Goal: Information Seeking & Learning: Learn about a topic

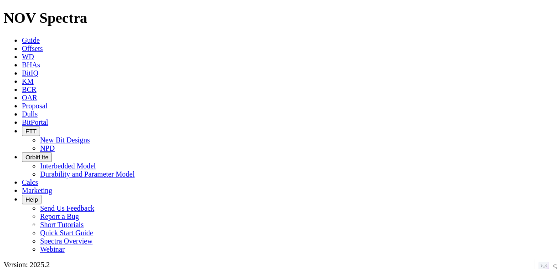
paste input "12-28-062-03W6/100"
type input "12-28-062-03W6/100"
radio input "true"
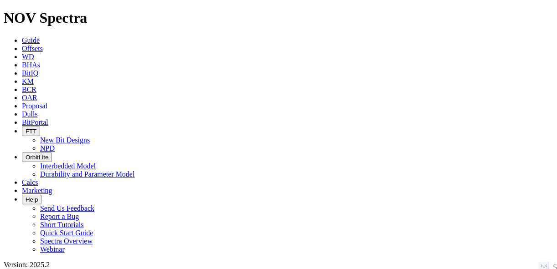
radio input "false"
radio input "true"
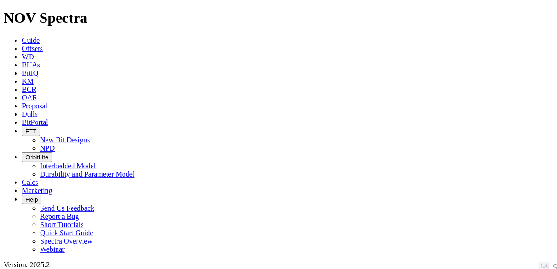
scroll to position [244, 0]
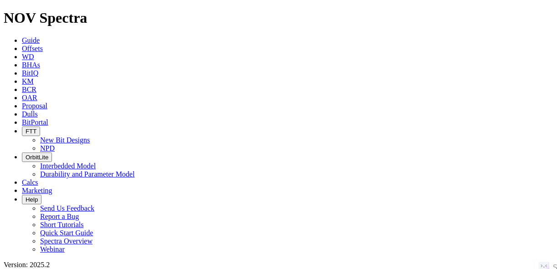
scroll to position [541, 0]
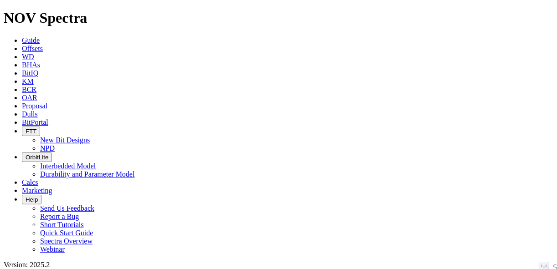
scroll to position [244, 0]
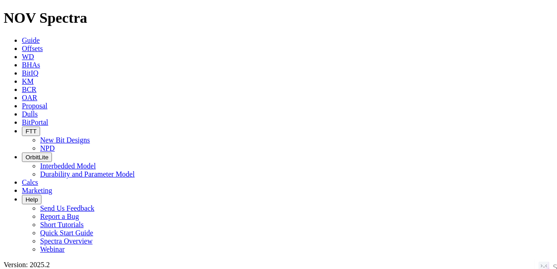
paste input "ADHI SOUTH-5"
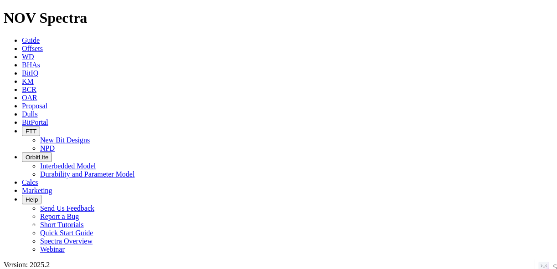
type input "ADHI SOUTH-5"
radio input "true"
radio input "false"
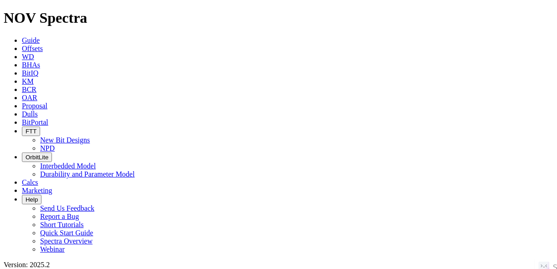
scroll to position [36, 0]
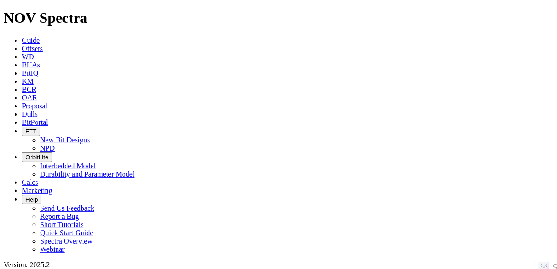
scroll to position [128, 0]
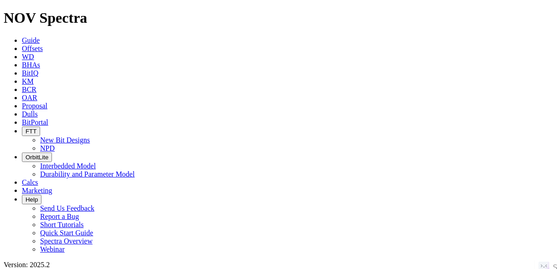
scroll to position [219, 0]
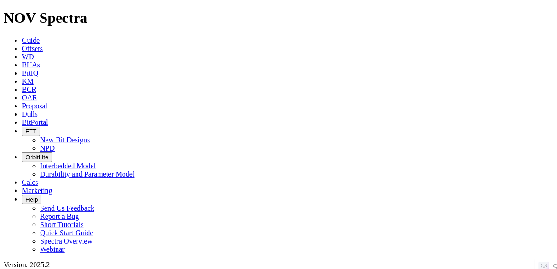
scroll to position [0, 0]
radio input "false"
radio input "true"
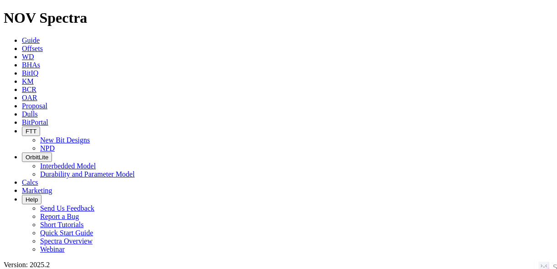
paste input "[PERSON_NAME] 8 16WA"
type input "[PERSON_NAME] 8 16WA"
radio input "true"
radio input "false"
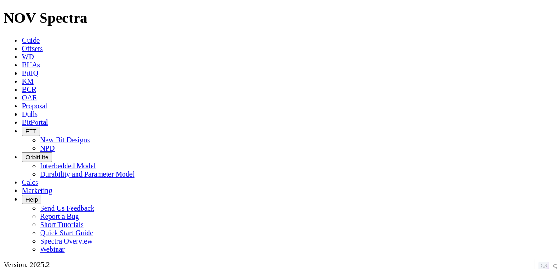
scroll to position [160, 0]
radio input "false"
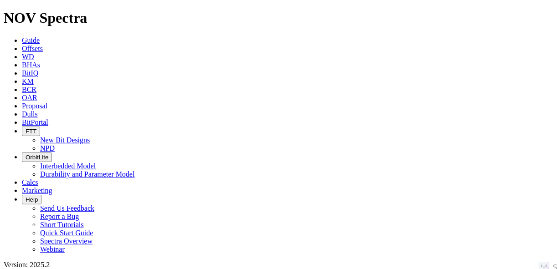
radio input "true"
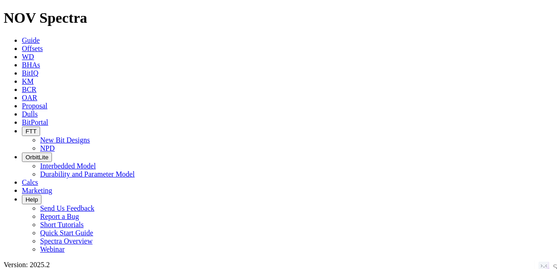
radio input "true"
radio input "false"
paste input "ATLAS 54-62 UNIT 2 173"
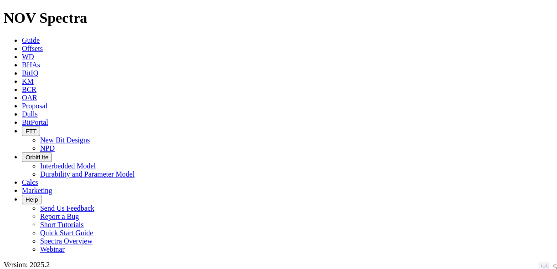
type input "ATLAS 54-62 UNIT 2 173"
radio input "false"
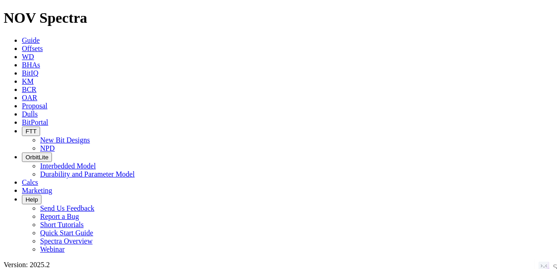
radio input "true"
paste input "ATLAS 54-62 UNIT 2 173"
type input "ATLAS 54-62 UNIT 2 173"
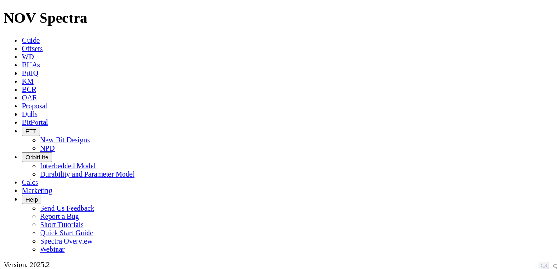
radio input "true"
radio input "false"
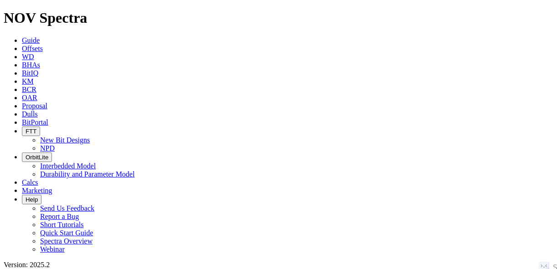
scroll to position [0, 0]
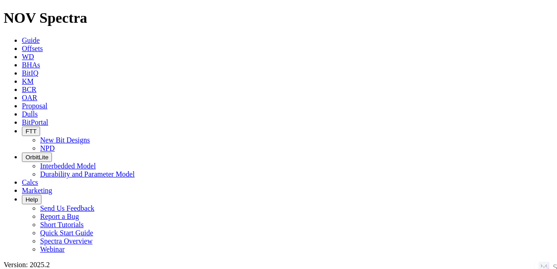
radio input "false"
radio input "true"
paste input "B28-1"
type input "B28-1"
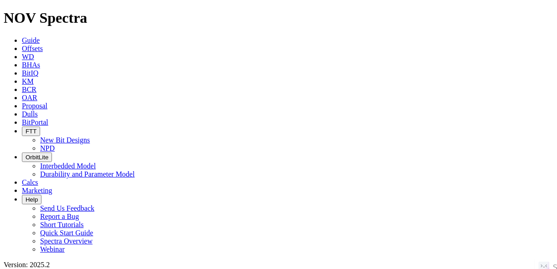
radio input "true"
radio input "false"
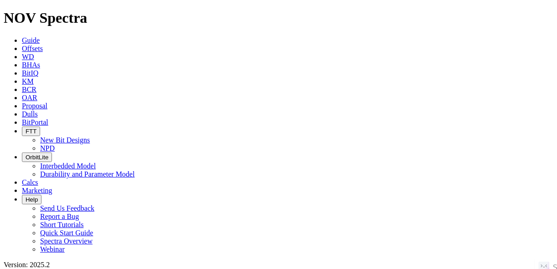
drag, startPoint x: 112, startPoint y: 43, endPoint x: 91, endPoint y: 44, distance: 20.5
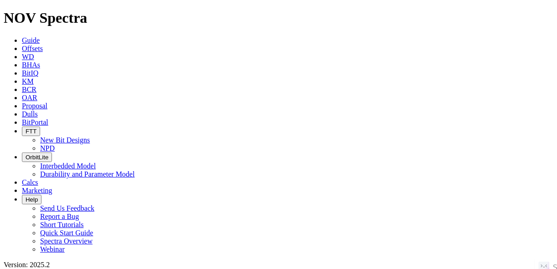
radio input "false"
radio input "true"
paste input "BLACKTIP P3"
type input "BLACKTIP P3"
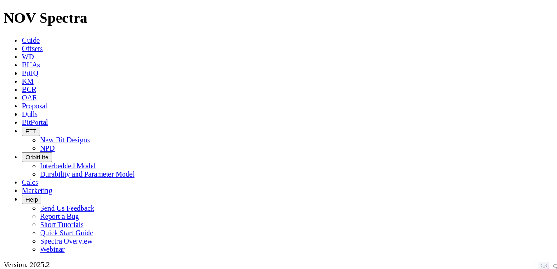
radio input "true"
radio input "false"
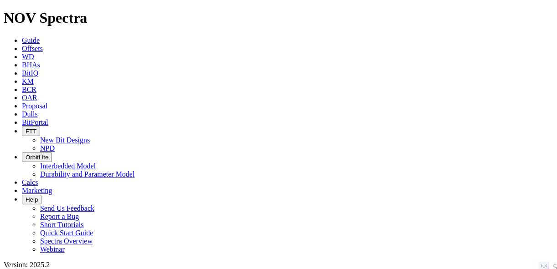
scroll to position [128, 0]
radio input "false"
radio input "true"
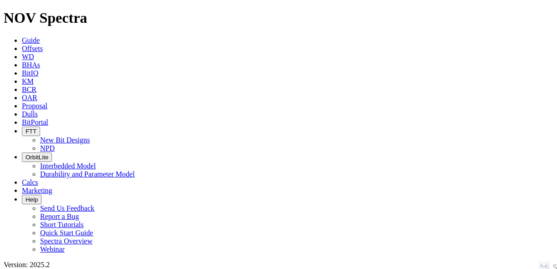
paste input "BRAB_RJY"
type input "BRAB_RJY"
radio input "true"
radio input "false"
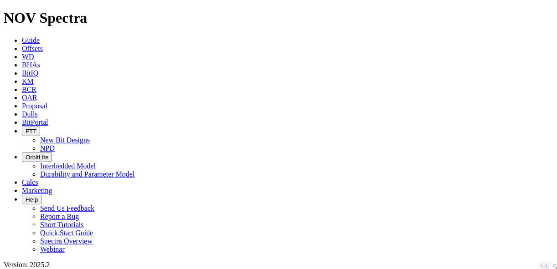
radio input "false"
radio input "true"
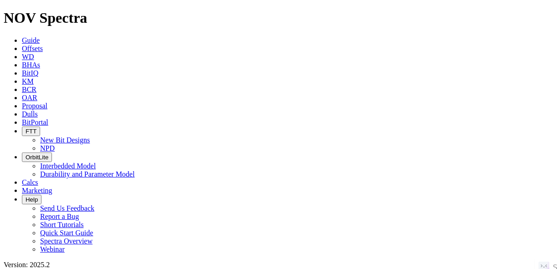
paste input "[PERSON_NAME] 16 2H"
type input "[PERSON_NAME] 16 2H"
radio input "true"
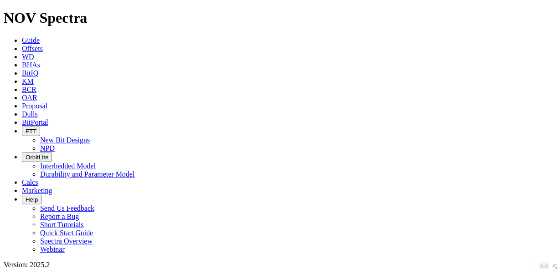
radio input "false"
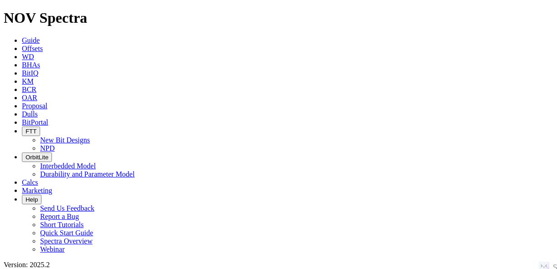
scroll to position [202, 0]
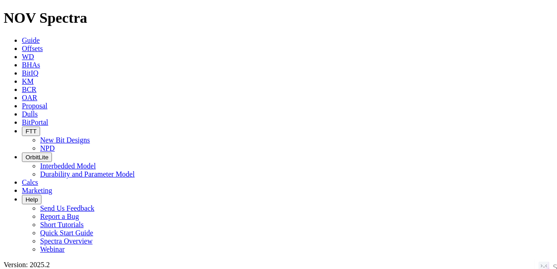
drag, startPoint x: 110, startPoint y: 46, endPoint x: 103, endPoint y: 42, distance: 7.3
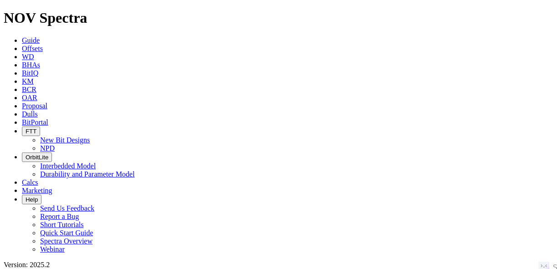
radio input "false"
radio input "true"
paste input "[DEMOGRAPHIC_DATA] L 12H"
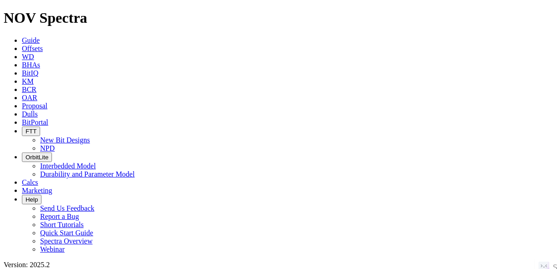
type input "[DEMOGRAPHIC_DATA] L 12H"
radio input "true"
radio input "false"
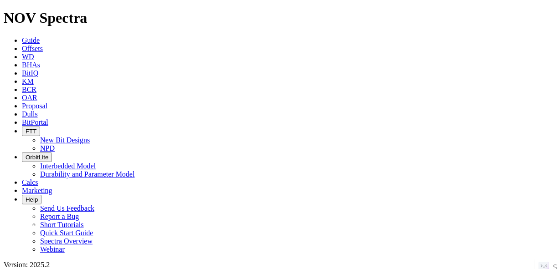
scroll to position [77, 0]
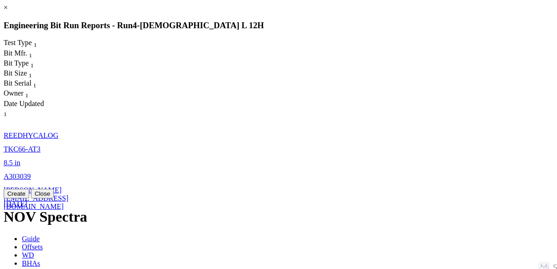
click at [13, 159] on span "8.5" at bounding box center [8, 163] width 9 height 8
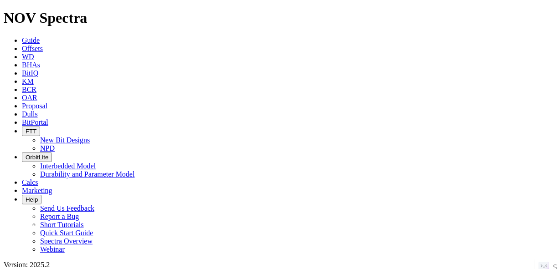
scroll to position [255, 0]
radio input "false"
radio input "true"
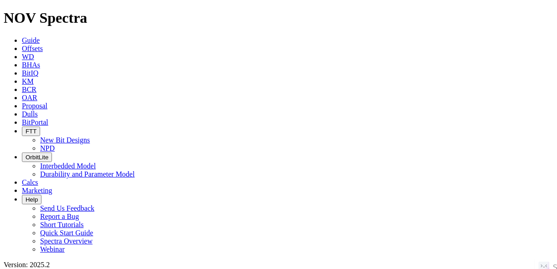
paste input "CK-18"
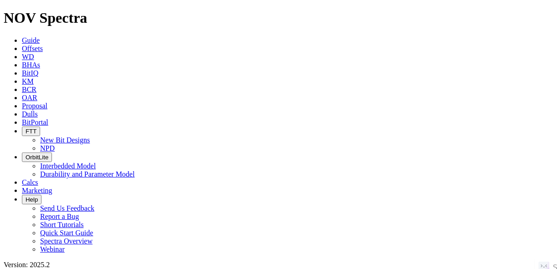
type input "CK-18"
radio input "true"
radio input "false"
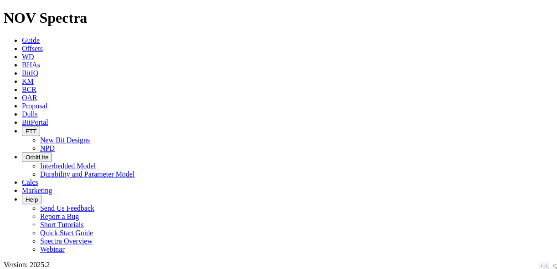
scroll to position [732, 0]
drag, startPoint x: 107, startPoint y: 39, endPoint x: 91, endPoint y: 38, distance: 16.4
radio input "false"
radio input "true"
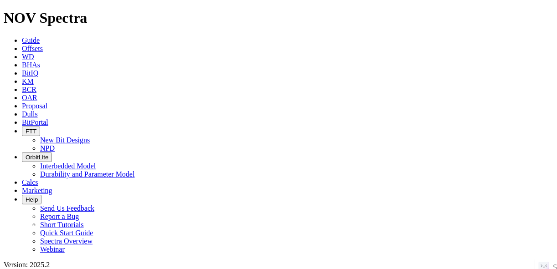
paste input "DOVETAIL 18-7 STATE COM 121H"
type input "DOVETAIL 18-7 STATE COM 121H"
radio input "true"
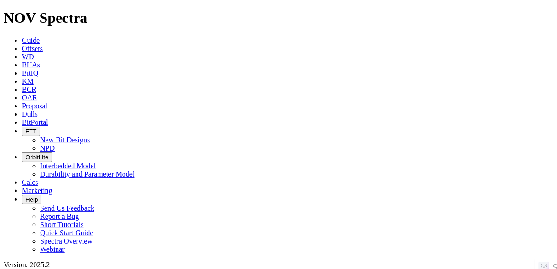
radio input "false"
radio input "true"
radio input "false"
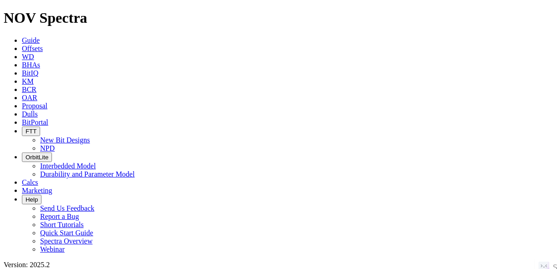
scroll to position [202, 0]
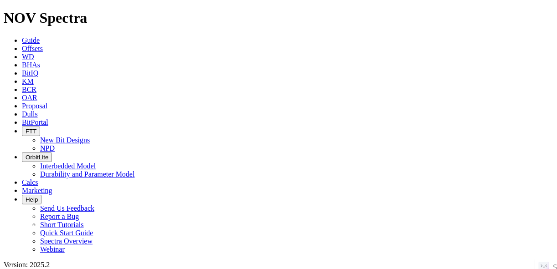
radio input "false"
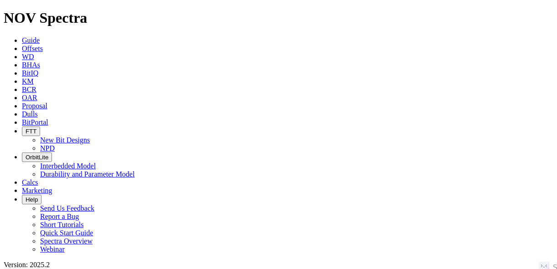
radio input "true"
paste input "EK-17V"
type input "EK-17V"
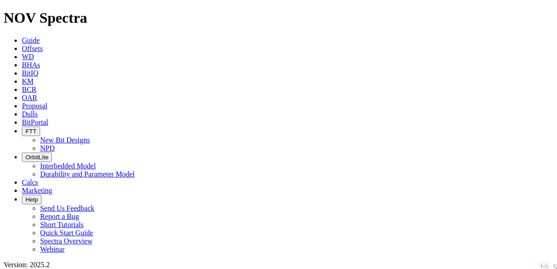
radio input "true"
radio input "false"
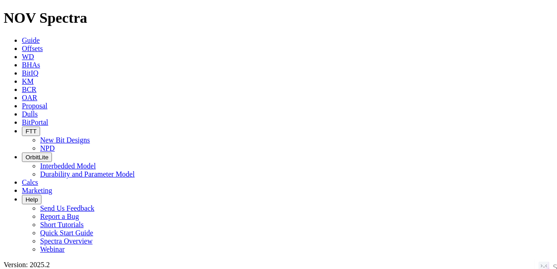
scroll to position [0, 0]
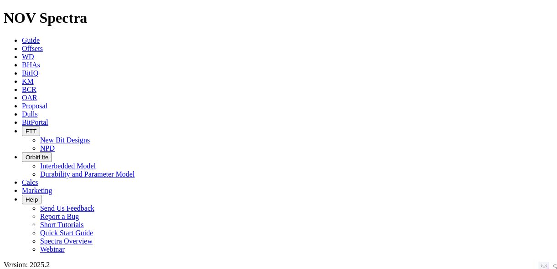
scroll to position [91, 0]
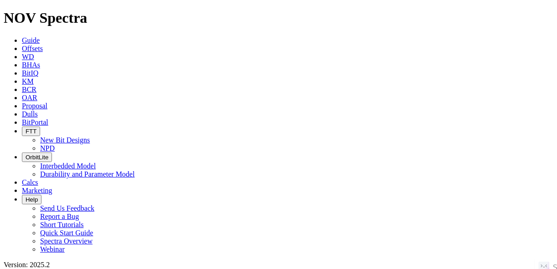
radio input "false"
radio input "true"
paste input "[PERSON_NAME] [PERSON_NAME] K 13H"
type input "[PERSON_NAME] [PERSON_NAME] K 13H"
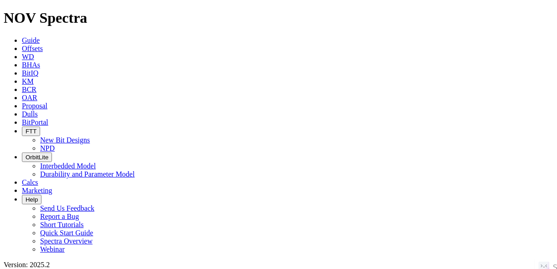
radio input "true"
radio input "false"
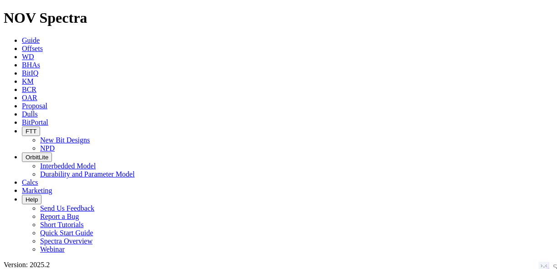
radio input "false"
radio input "true"
paste input "[PERSON_NAME] 10 19JM"
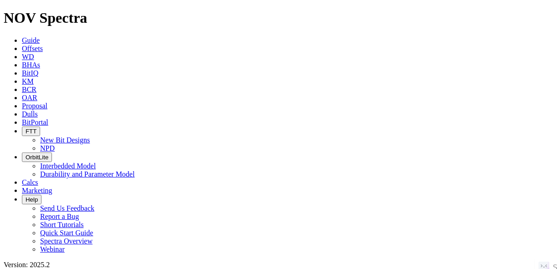
type input "[PERSON_NAME] 10 19JM"
radio input "true"
radio input "false"
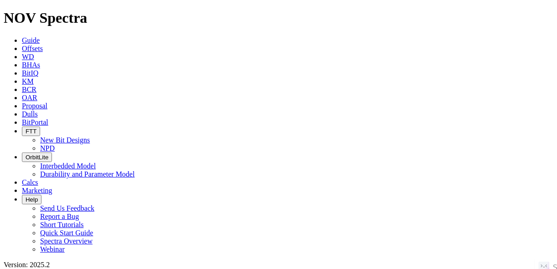
radio input "false"
radio input "true"
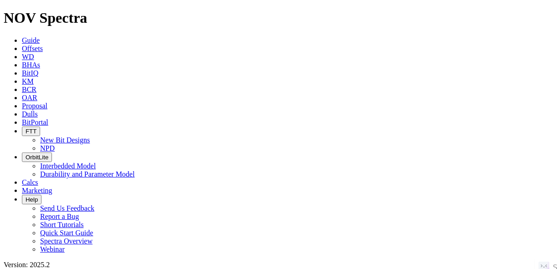
paste input "[PERSON_NAME] 11 21JM"
type input "[PERSON_NAME] 11 21JM"
radio input "true"
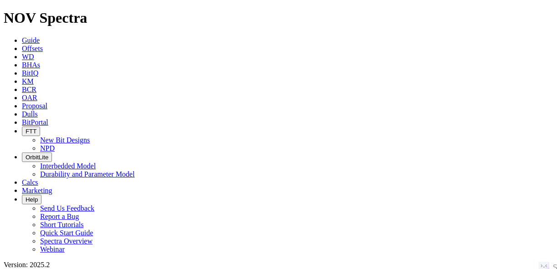
radio input "false"
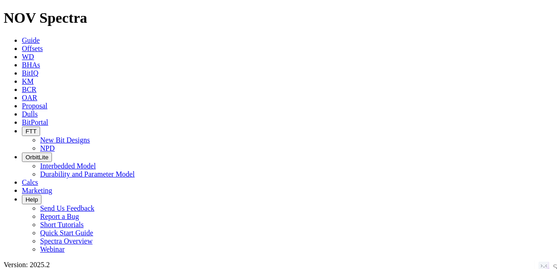
scroll to position [128, 0]
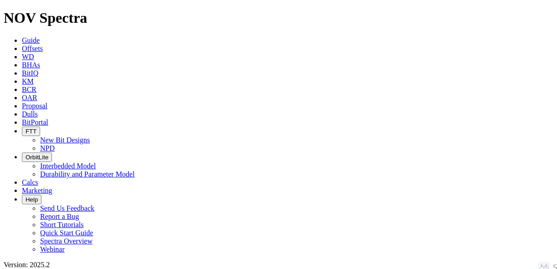
radio input "false"
radio input "true"
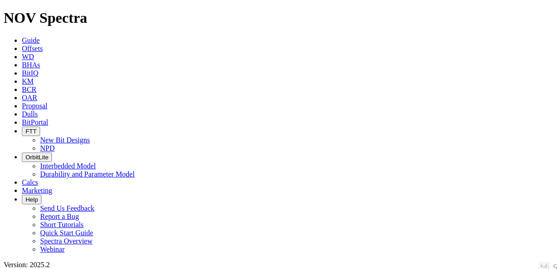
paste input "[PERSON_NAME] 13 25MS"
type input "[PERSON_NAME] 13 25MS"
radio input "true"
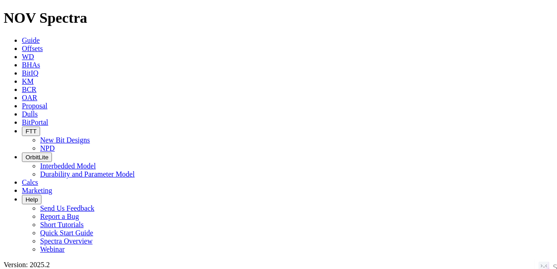
radio input "false"
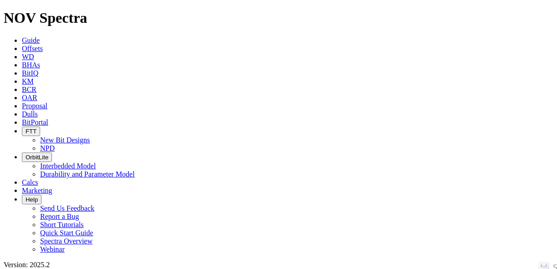
radio input "false"
radio input "true"
paste input "[PERSON_NAME] 2 03MS"
type input "[PERSON_NAME] 2 03MS"
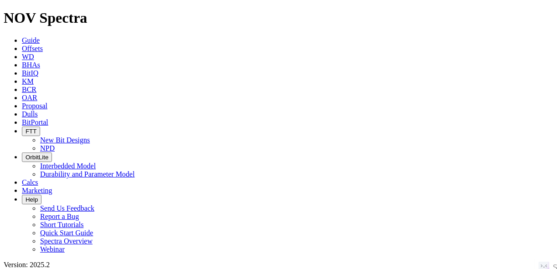
radio input "true"
radio input "false"
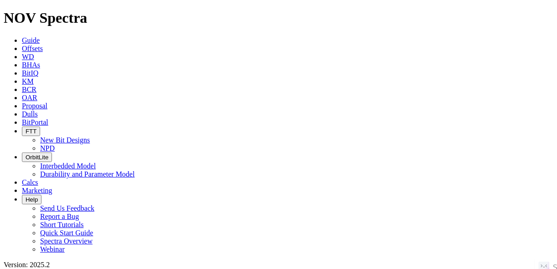
scroll to position [128, 0]
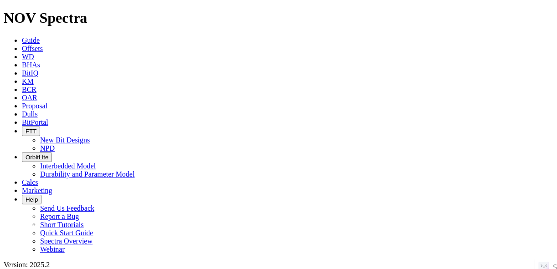
drag, startPoint x: 106, startPoint y: 37, endPoint x: 98, endPoint y: 38, distance: 7.8
radio input "false"
radio input "true"
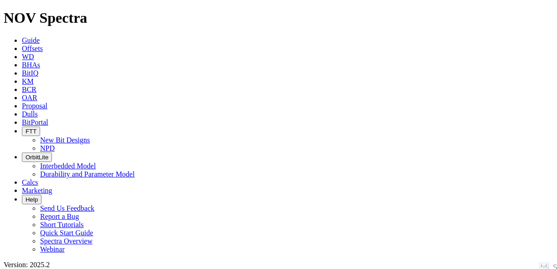
paste input "[PERSON_NAME] 6 11LS"
type input "[PERSON_NAME] 6 11LS"
radio input "true"
radio input "false"
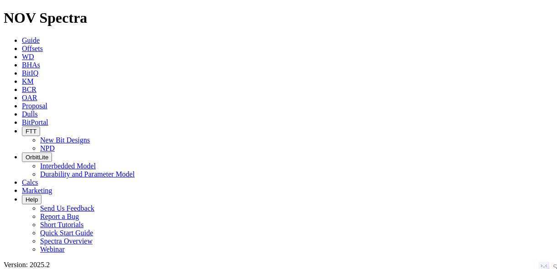
scroll to position [36, 0]
drag, startPoint x: 109, startPoint y: 37, endPoint x: 102, endPoint y: 41, distance: 7.7
radio input "false"
radio input "true"
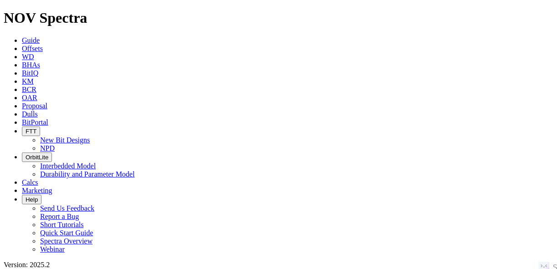
paste input "[PERSON_NAME] 7 13JM"
type input "[PERSON_NAME] 7 13JM"
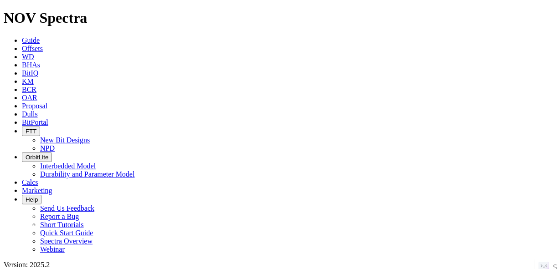
radio input "true"
radio input "false"
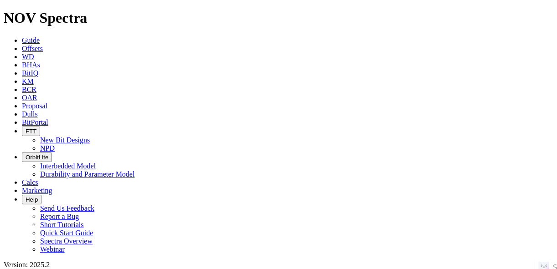
drag, startPoint x: 507, startPoint y: 64, endPoint x: 507, endPoint y: 69, distance: 5.5
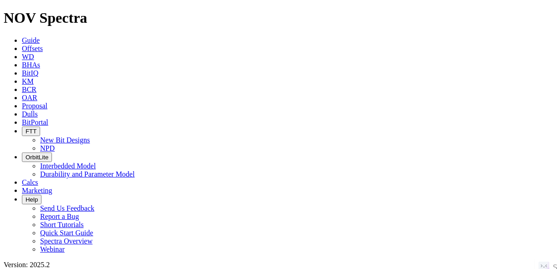
radio input "false"
radio input "true"
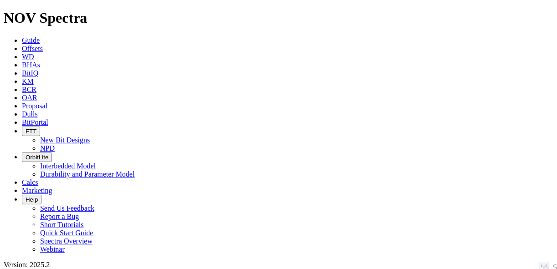
paste input "[PERSON_NAME] 10I 209H"
type input "[PERSON_NAME] 10I 209H"
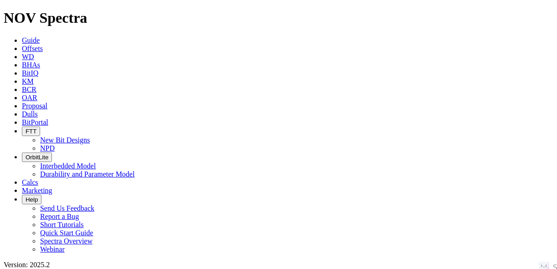
radio input "true"
radio input "false"
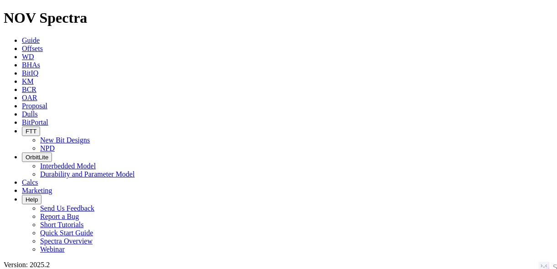
radio input "false"
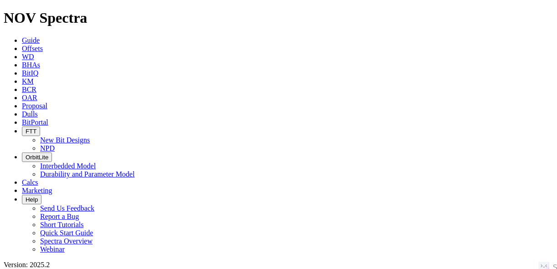
radio input "true"
paste input "ZORZAL ESTE 2"
type input "ZORZAL ESTE 2"
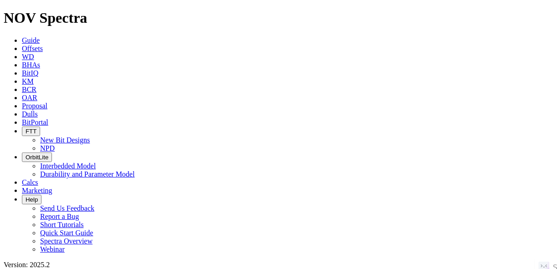
radio input "true"
radio input "false"
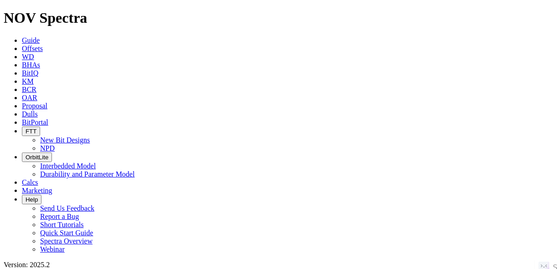
scroll to position [128, 0]
drag, startPoint x: 111, startPoint y: 40, endPoint x: 91, endPoint y: 44, distance: 20.5
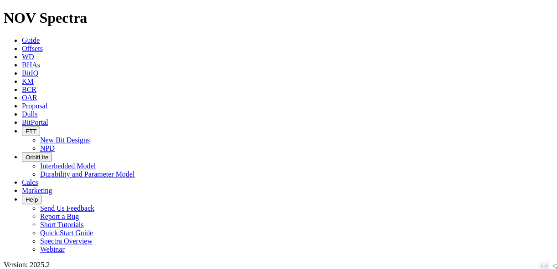
radio input "false"
radio input "true"
paste input "HBNS-73"
type input "HBNS-73"
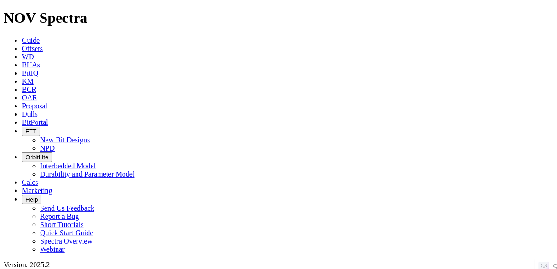
radio input "true"
radio input "false"
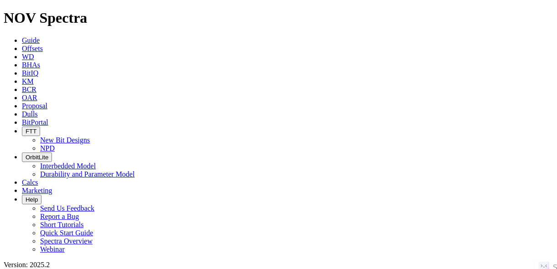
drag, startPoint x: 111, startPoint y: 39, endPoint x: 105, endPoint y: 41, distance: 5.8
radio input "false"
radio input "true"
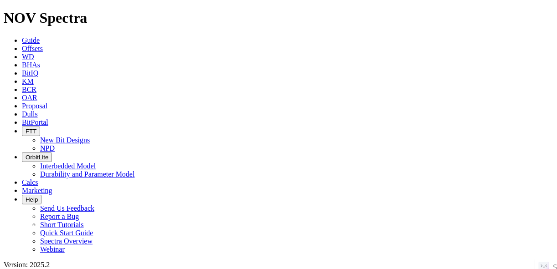
paste input "[PERSON_NAME] G 7H"
type input "[PERSON_NAME] G 7H"
radio input "true"
radio input "false"
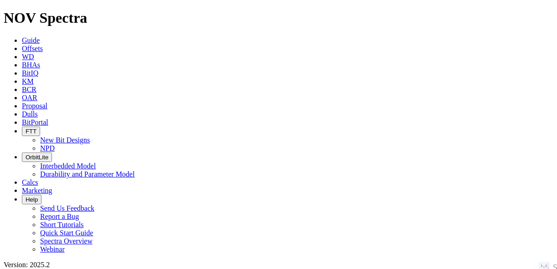
drag, startPoint x: 495, startPoint y: 72, endPoint x: 495, endPoint y: 101, distance: 29.1
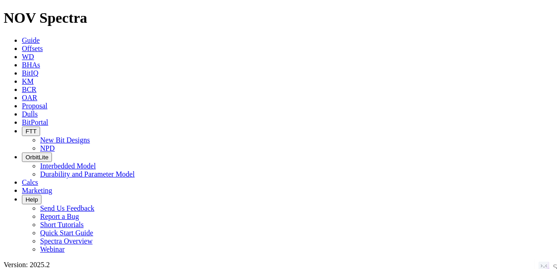
radio input "false"
radio input "true"
paste input "ITY X1"
type input "ITY X1"
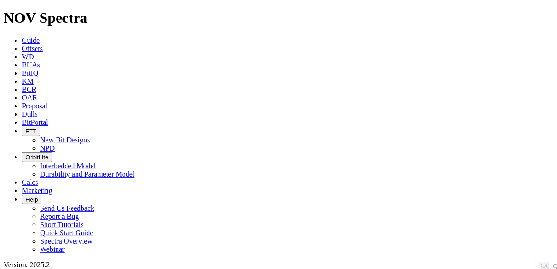
radio input "true"
radio input "false"
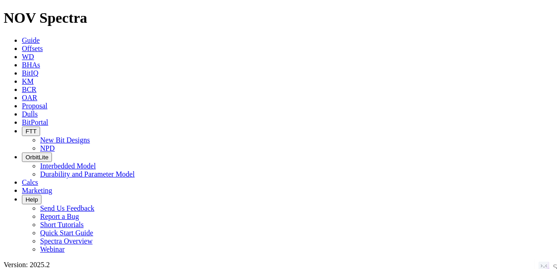
radio input "false"
radio input "true"
paste input "[PERSON_NAME] [PERSON_NAME] B 0471WB"
type input "[PERSON_NAME] [PERSON_NAME] B 0471WB"
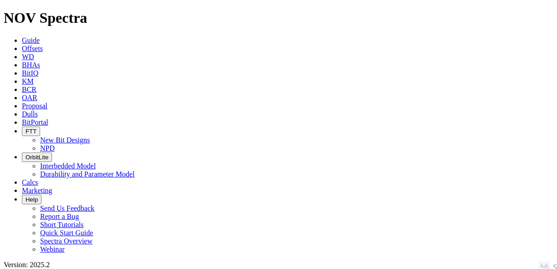
radio input "true"
radio input "false"
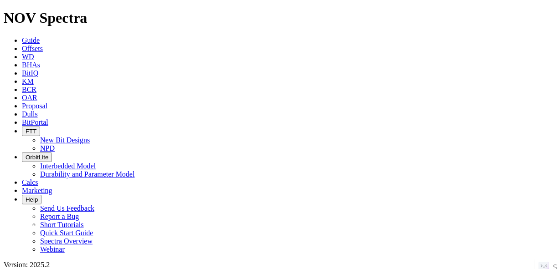
radio input "false"
radio input "true"
paste input "[PERSON_NAME] 32"
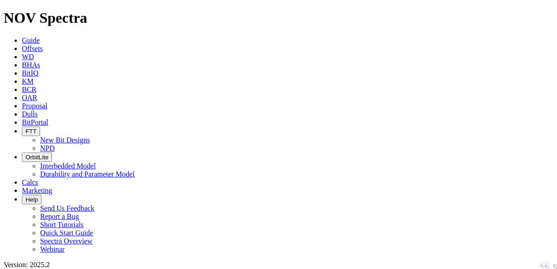
type input "[PERSON_NAME] 32"
radio input "true"
radio input "false"
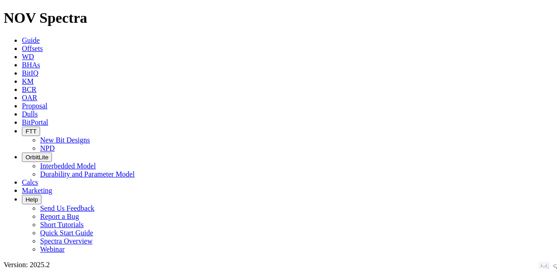
scroll to position [705, 0]
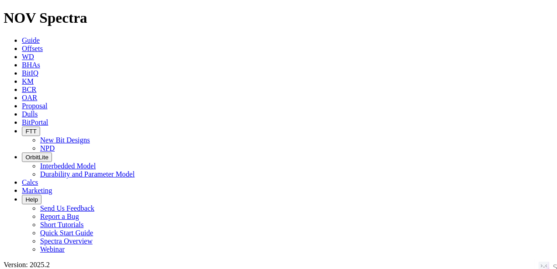
scroll to position [140, 0]
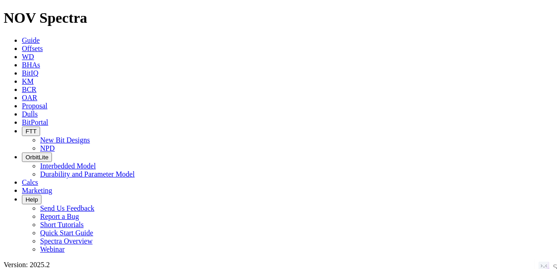
drag, startPoint x: 107, startPoint y: 40, endPoint x: 96, endPoint y: 42, distance: 11.2
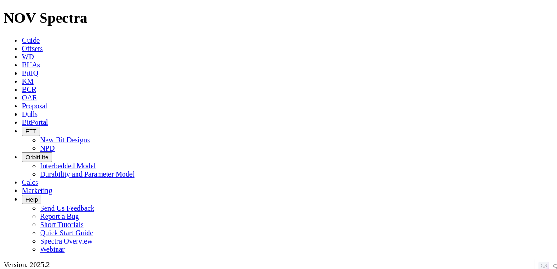
radio input "false"
radio input "true"
paste input "[PERSON_NAME] 27-28 UNIT 4311H"
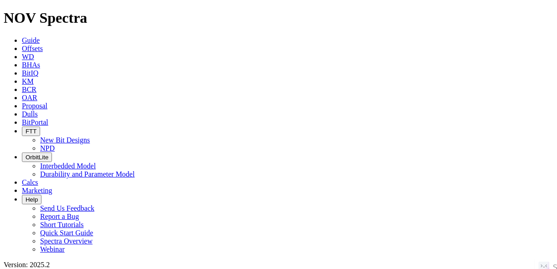
scroll to position [0, 12]
type input "[PERSON_NAME] 27-28 UNIT 4311H"
radio input "true"
radio input "false"
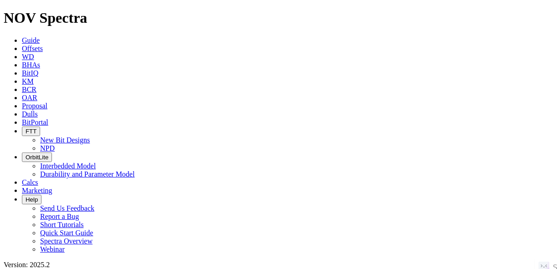
radio input "false"
radio input "true"
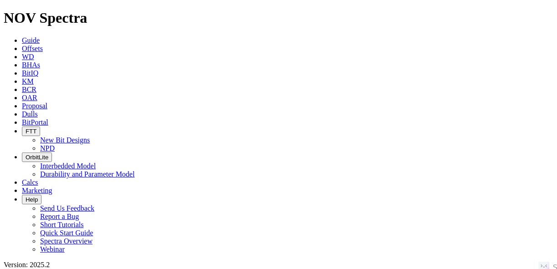
paste input "[DEMOGRAPHIC_DATA]-14"
type input "[DEMOGRAPHIC_DATA]-14"
radio input "true"
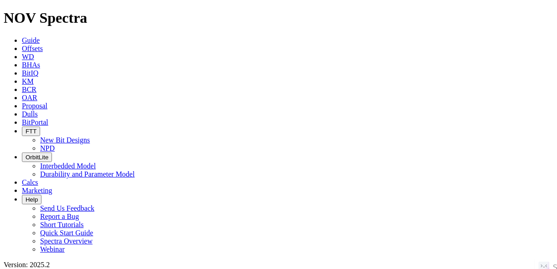
radio input "false"
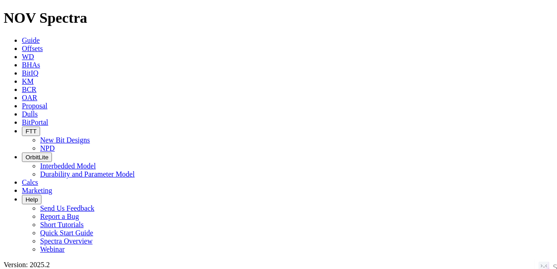
paste input "KARUKA-1"
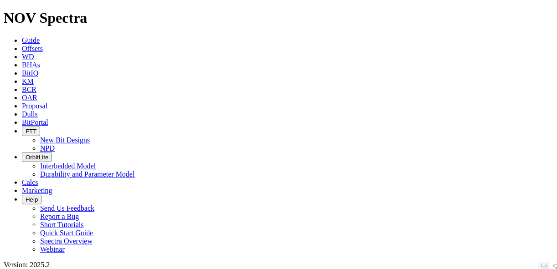
scroll to position [663, 0]
type input "KARUKA-1"
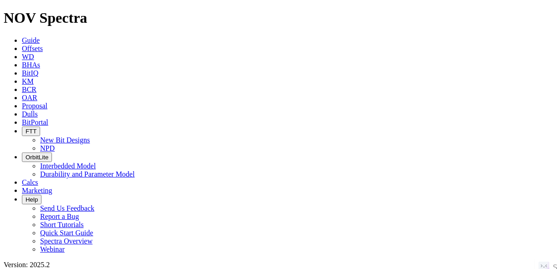
scroll to position [128, 0]
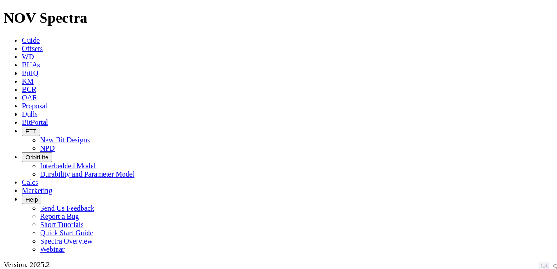
drag, startPoint x: 107, startPoint y: 36, endPoint x: 99, endPoint y: 37, distance: 8.2
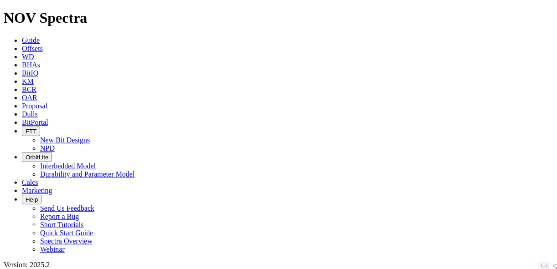
radio input "false"
radio input "true"
paste input "[PERSON_NAME] 30 112MS"
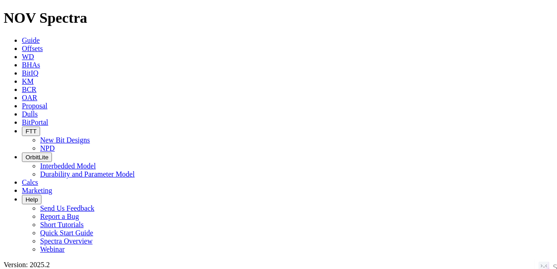
type input "[PERSON_NAME] 30 112MS"
radio input "true"
radio input "false"
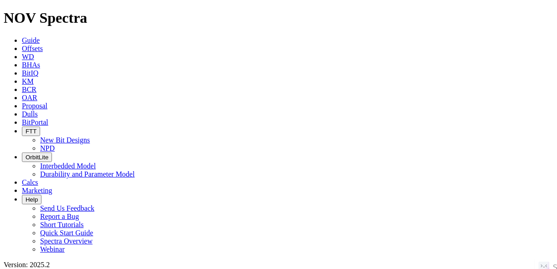
radio input "false"
radio input "true"
paste input "[PERSON_NAME] 29XXX 104HD"
type input "[PERSON_NAME] 29XXX 104HD"
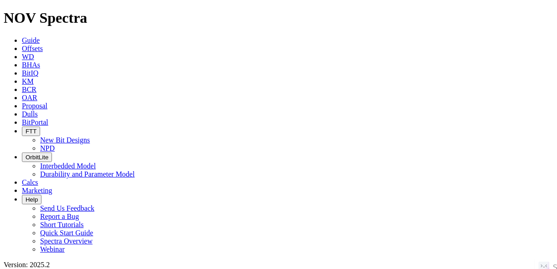
radio input "true"
radio input "false"
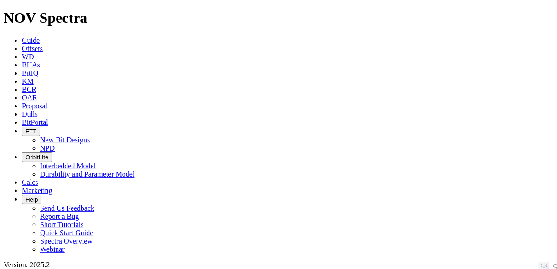
drag, startPoint x: 501, startPoint y: 66, endPoint x: 500, endPoint y: 80, distance: 13.2
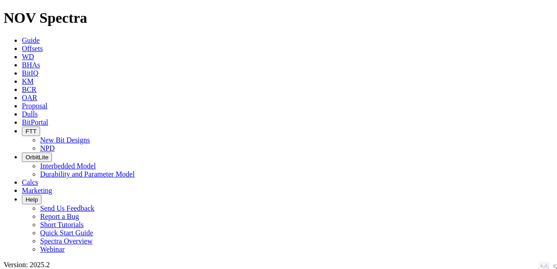
radio input "false"
radio input "true"
paste input "MUSTANG 140 MIPA UNIT H140WB"
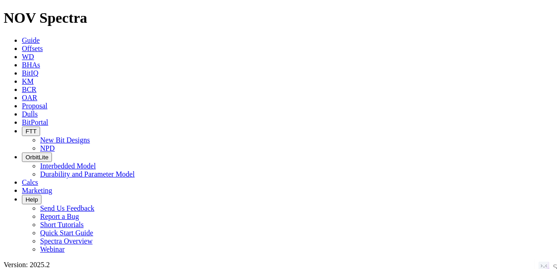
scroll to position [0, 2]
type input "MUSTANG 140 MIPA UNIT H140WB"
radio input "true"
radio input "false"
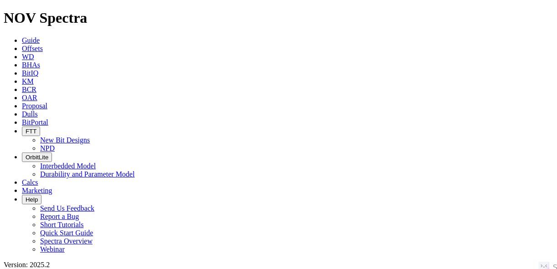
drag, startPoint x: 510, startPoint y: 61, endPoint x: 511, endPoint y: 67, distance: 5.9
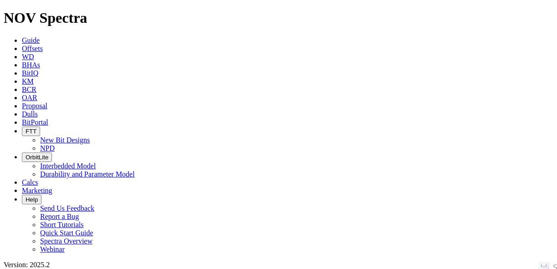
radio input "false"
radio input "true"
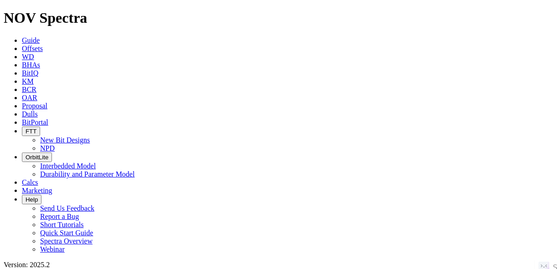
paste input "NEB SUN-1"
type input "NEB SUN-1"
radio input "true"
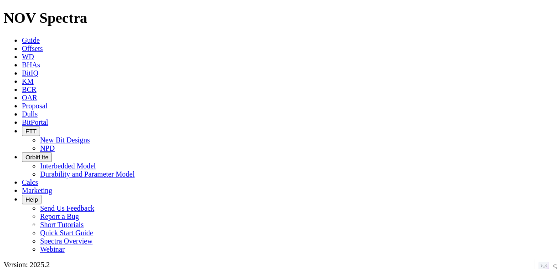
radio input "false"
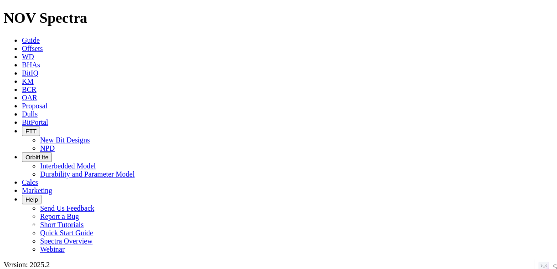
scroll to position [454, 0]
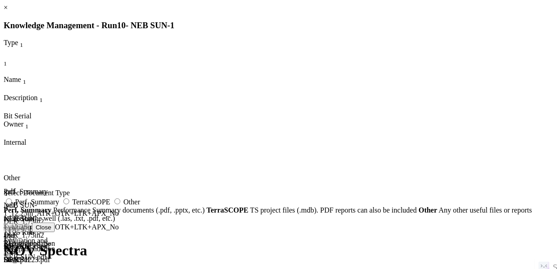
click at [4, 160] on icon at bounding box center [4, 160] width 0 height 0
click at [8, 11] on link "×" at bounding box center [6, 8] width 4 height 8
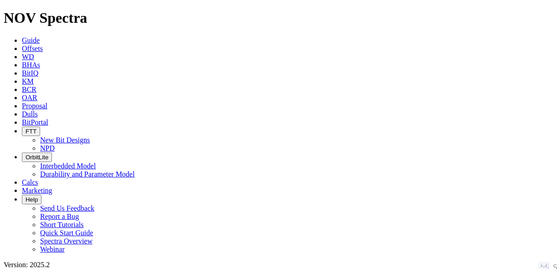
scroll to position [128, 0]
drag, startPoint x: 490, startPoint y: 201, endPoint x: 409, endPoint y: 95, distance: 133.8
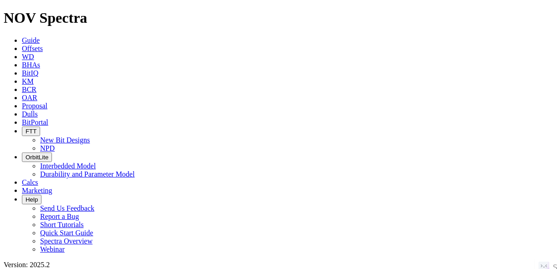
scroll to position [128, 0]
drag, startPoint x: 409, startPoint y: 92, endPoint x: 476, endPoint y: 202, distance: 128.8
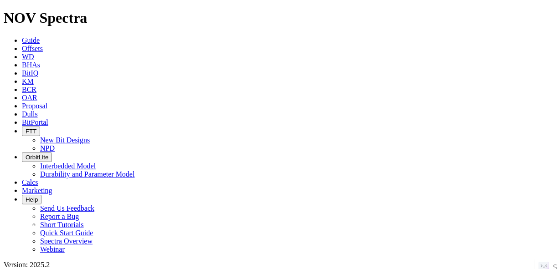
scroll to position [125, 0]
drag, startPoint x: 466, startPoint y: 202, endPoint x: 403, endPoint y: 94, distance: 125.0
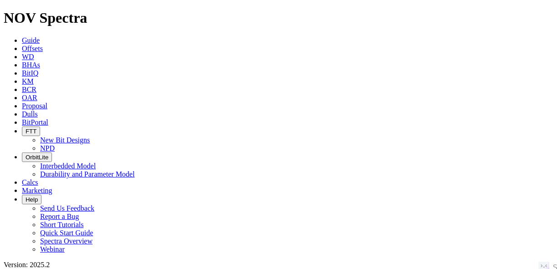
scroll to position [308, 0]
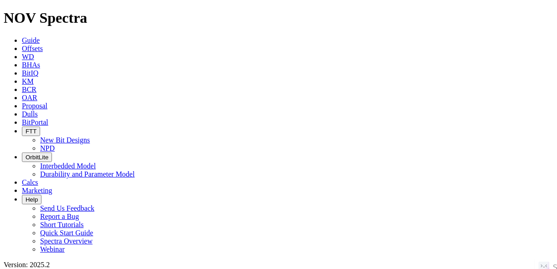
radio input "false"
radio input "true"
paste input "PAVO MACHO 31-33 B3LI FED COM 002H"
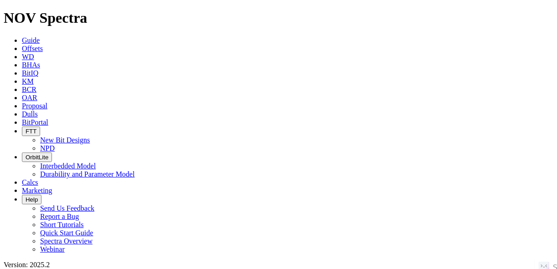
drag, startPoint x: 105, startPoint y: 40, endPoint x: 90, endPoint y: 38, distance: 15.1
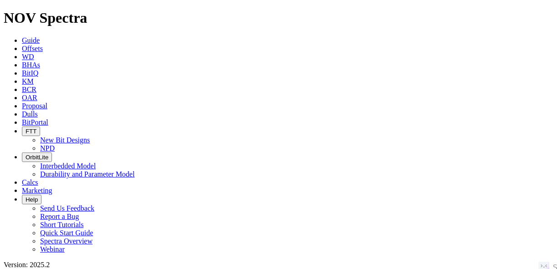
paste input "PESHKABIR-19"
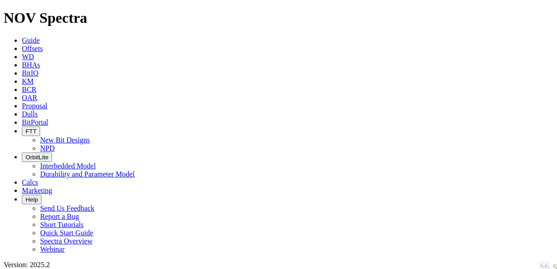
scroll to position [73, 0]
drag, startPoint x: 479, startPoint y: 65, endPoint x: 479, endPoint y: 104, distance: 39.2
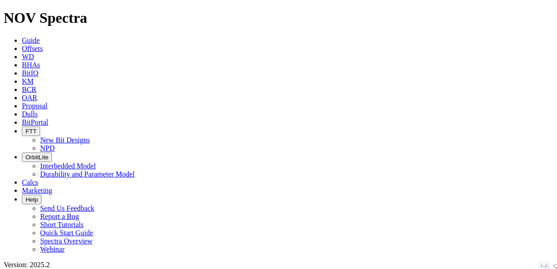
scroll to position [109, 0]
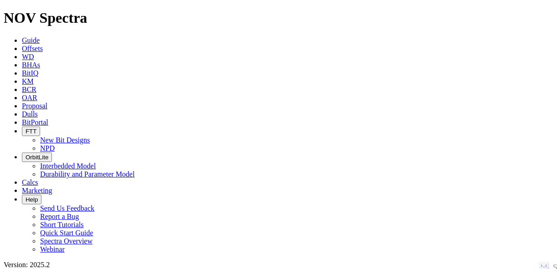
scroll to position [109, 0]
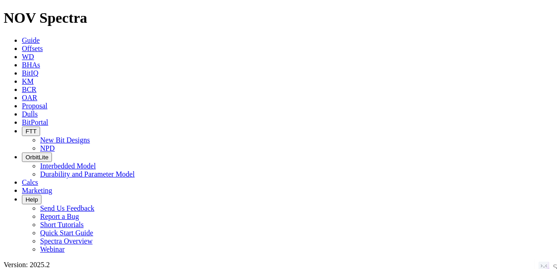
scroll to position [36, 0]
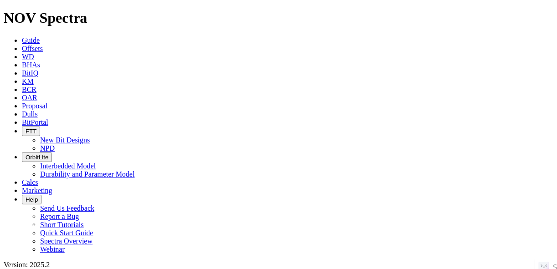
scroll to position [73, 0]
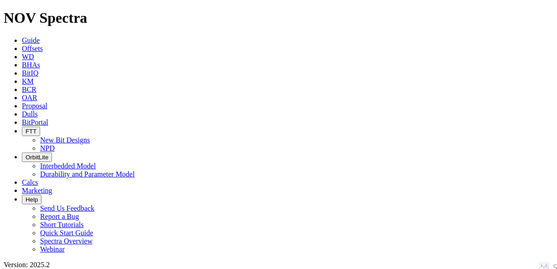
drag, startPoint x: 109, startPoint y: 40, endPoint x: 91, endPoint y: 41, distance: 18.2
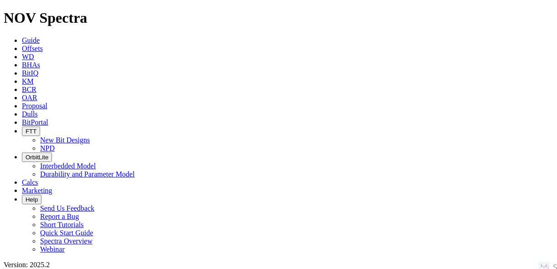
paste input "PINTA 29-27 FED COM 528H"
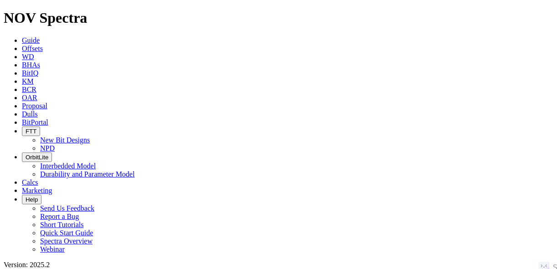
scroll to position [158, 0]
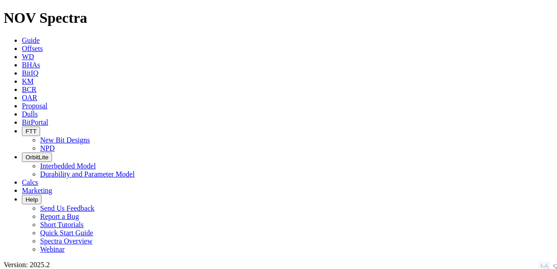
drag, startPoint x: 109, startPoint y: 38, endPoint x: 96, endPoint y: 37, distance: 13.2
paste input "POKER LAKE 23 DTD FEDERAL COM 152H"
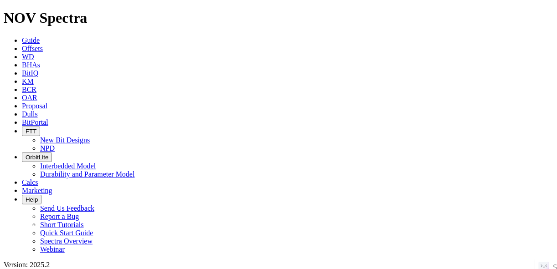
scroll to position [219, 0]
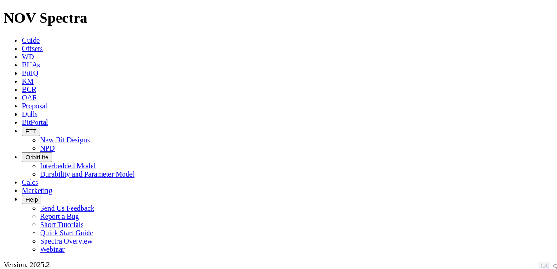
paste input "POKER LAKE UNIT 20 DTD 221H"
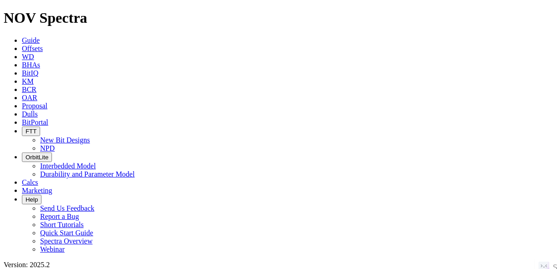
scroll to position [158, 0]
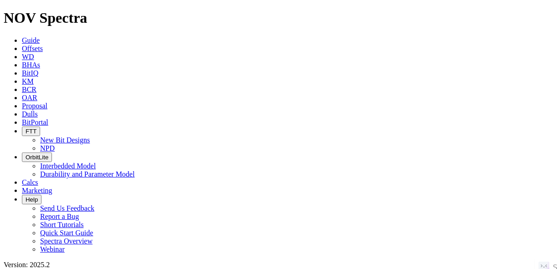
paste input "POKER LAKE UNIT 21 DTD 122H"
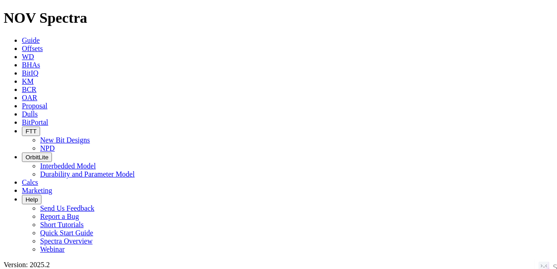
paste input "REDBUD STATE UNIT 3014MH"
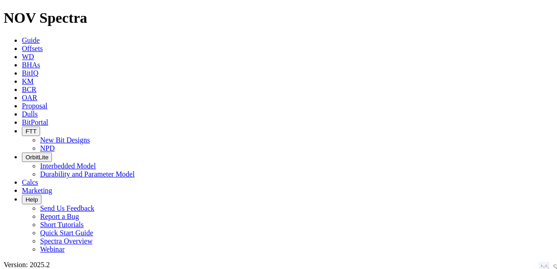
paste input "REDBUD STATE UNIT 3014MH"
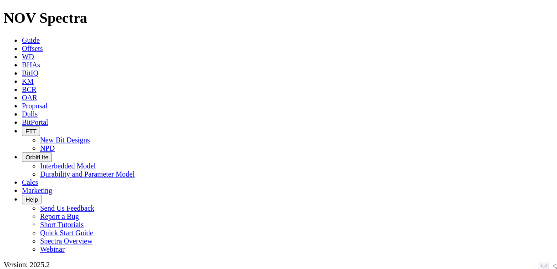
scroll to position [244, 0]
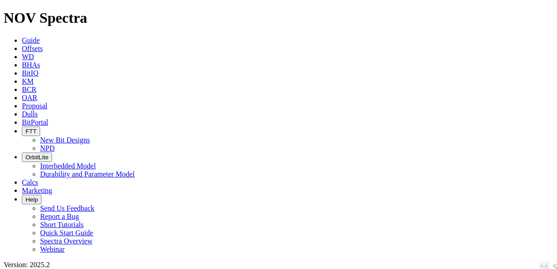
scroll to position [140, 0]
drag, startPoint x: 110, startPoint y: 38, endPoint x: 89, endPoint y: 37, distance: 21.4
paste input "RIVERBEND 11-14 FEDERAL COM 016H"
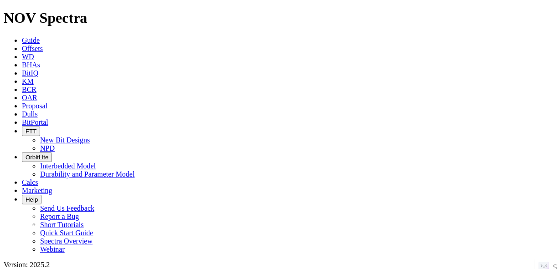
scroll to position [0, 12]
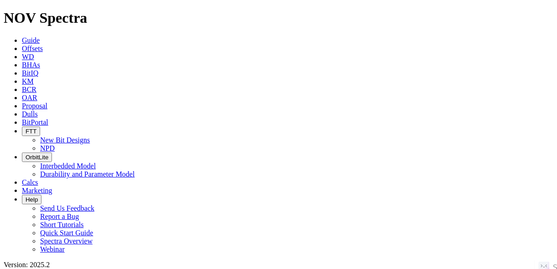
scroll to position [140, 0]
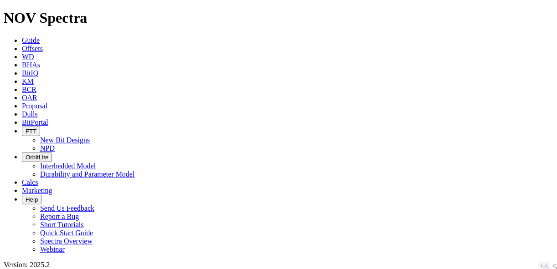
paste input "RIVERBEND 11-14 FEDERAL COM 017H"
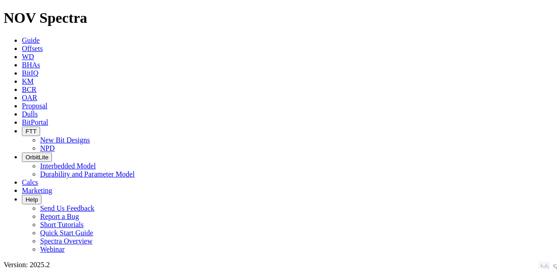
scroll to position [118, 0]
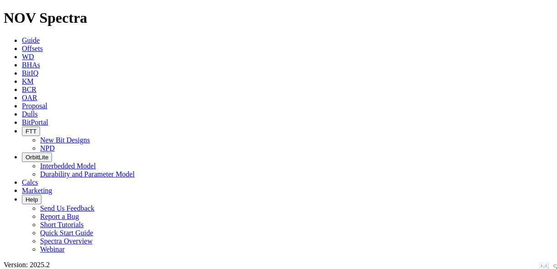
scroll to position [49, 0]
drag, startPoint x: 108, startPoint y: 40, endPoint x: 90, endPoint y: 41, distance: 18.7
paste input "SIDEWINDER A 1HL"
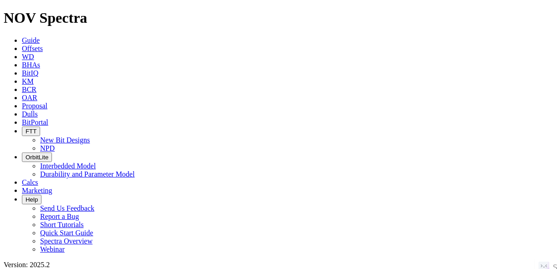
scroll to position [459, 0]
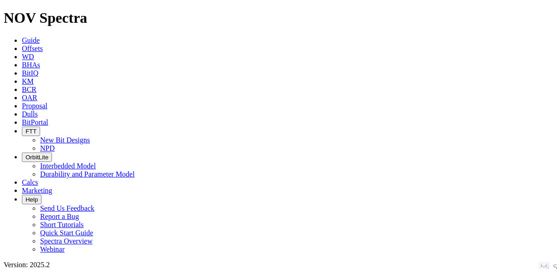
scroll to position [459, 0]
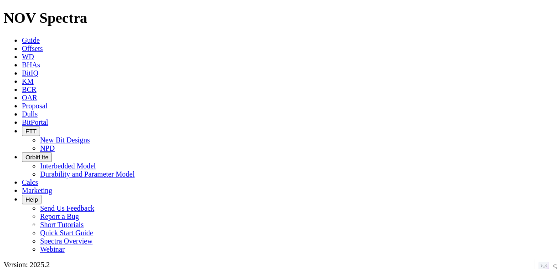
paste input "SUN STATE COM 502H"
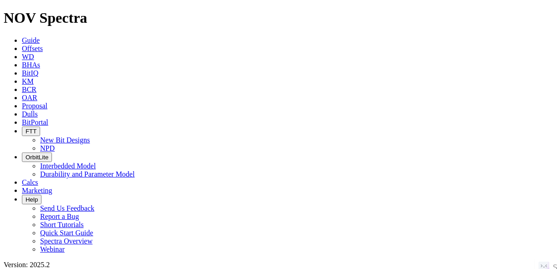
paste input "UL ΗUTTON O 15Η"
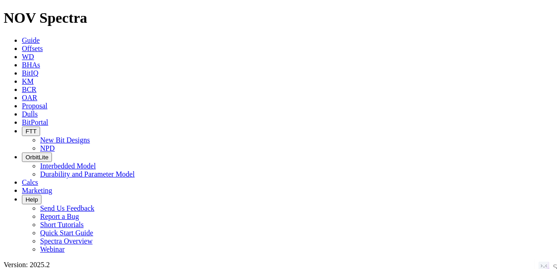
paste input "[PERSON_NAME] O 15H"
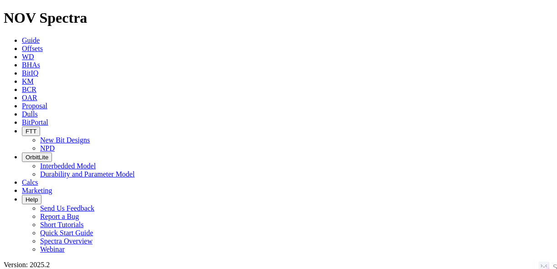
scroll to position [160, 0]
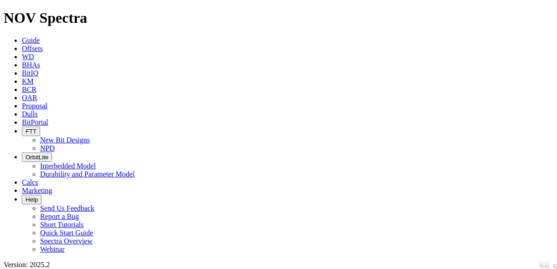
scroll to position [87, 0]
drag, startPoint x: 109, startPoint y: 41, endPoint x: 96, endPoint y: 41, distance: 13.2
paste input "[PERSON_NAME] T 20H"
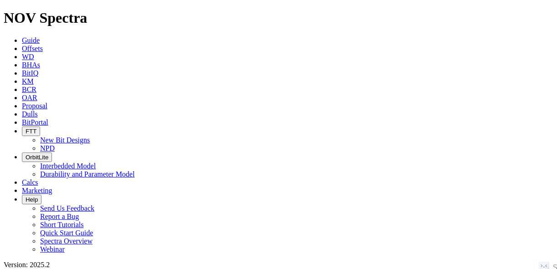
scroll to position [160, 0]
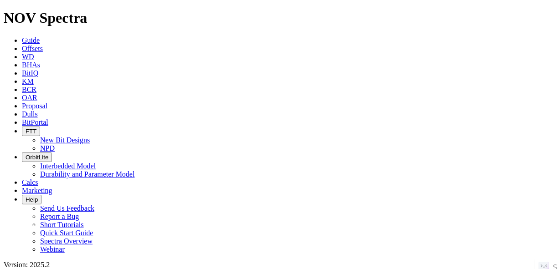
drag, startPoint x: 497, startPoint y: 69, endPoint x: 495, endPoint y: 85, distance: 16.0
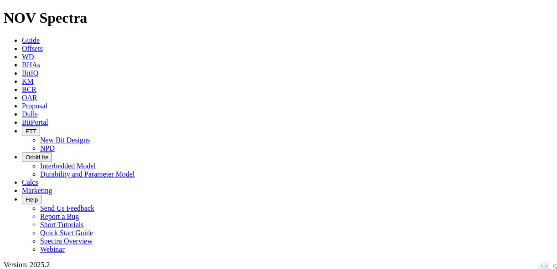
drag, startPoint x: 109, startPoint y: 43, endPoint x: 101, endPoint y: 38, distance: 9.4
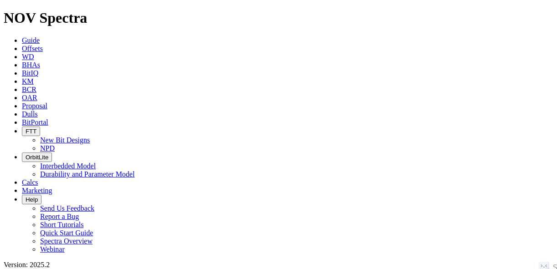
paste input "UNIVERSITY I 9-16 9H"
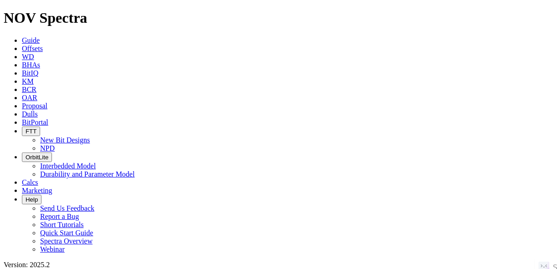
paste input "[PERSON_NAME] 6 11LS"
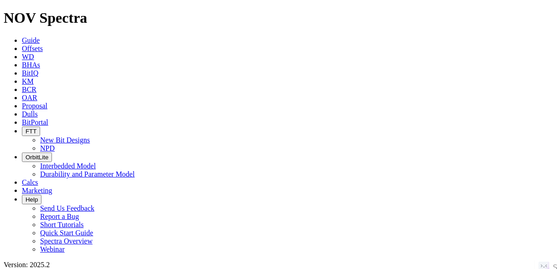
drag, startPoint x: 505, startPoint y: 68, endPoint x: 505, endPoint y: 87, distance: 19.1
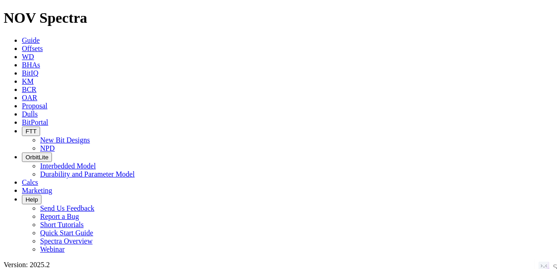
scroll to position [82, 0]
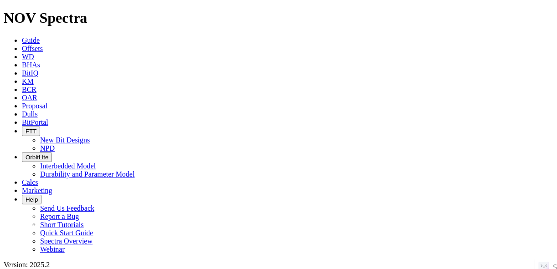
paste input "RIVERBEND 11-14 FEDERAL COM 017H"
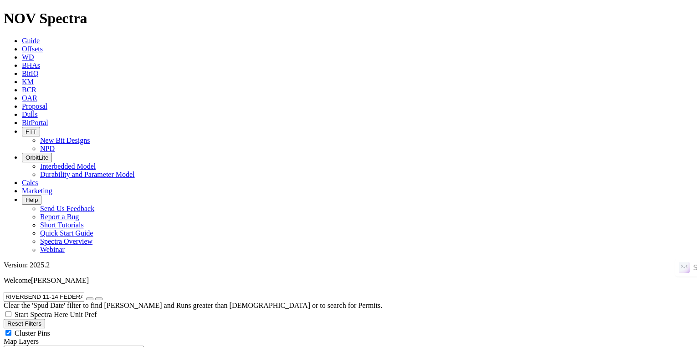
scroll to position [62, 0]
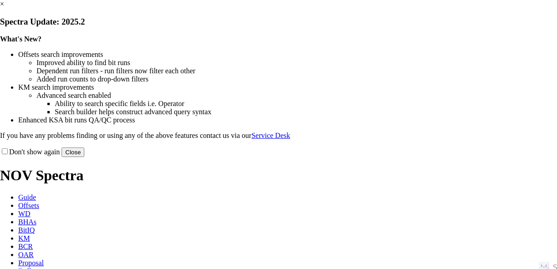
click at [84, 157] on button "Close" at bounding box center [72, 153] width 23 height 10
